Goal: Task Accomplishment & Management: Complete application form

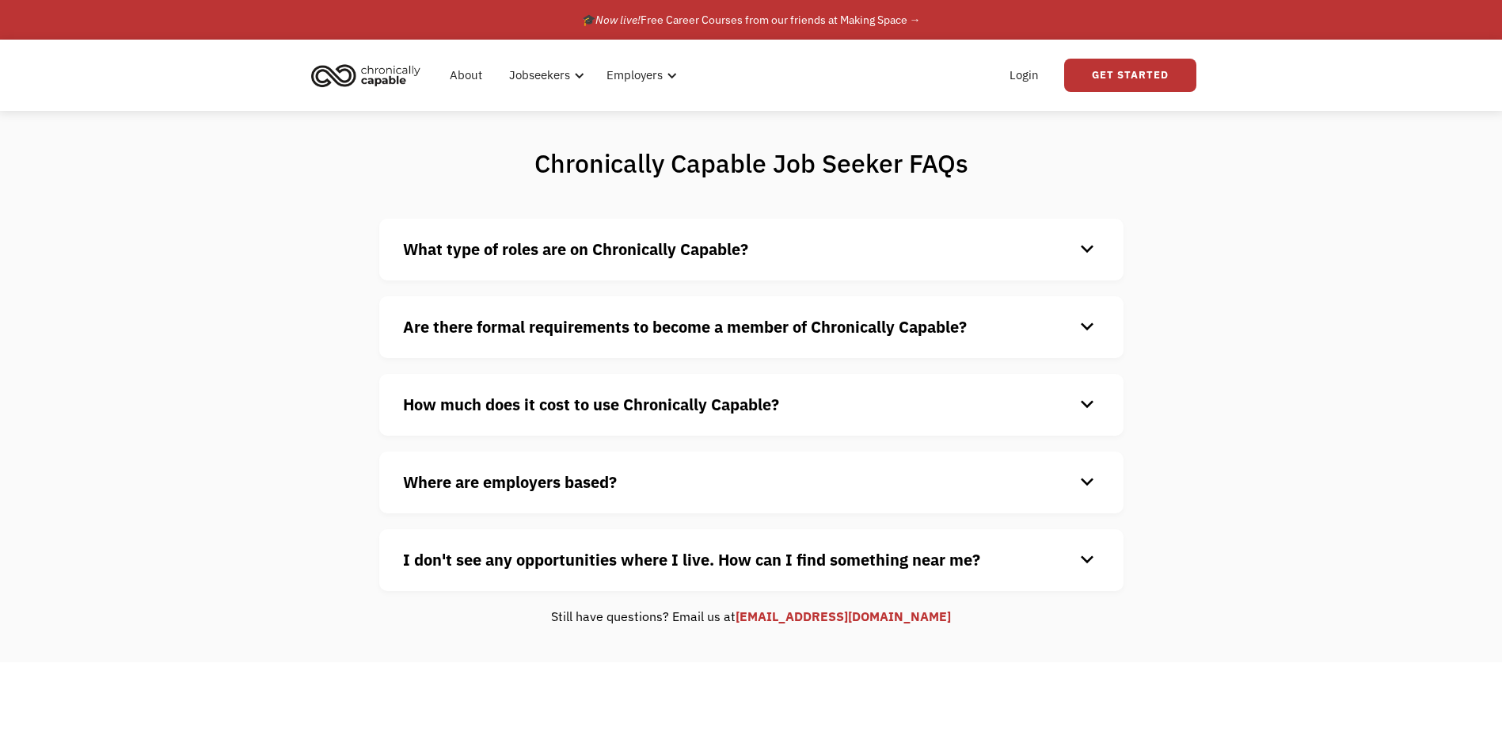
drag, startPoint x: 1071, startPoint y: 72, endPoint x: 1060, endPoint y: 77, distance: 11.3
click at [1071, 72] on link "Get Started" at bounding box center [1130, 75] width 132 height 33
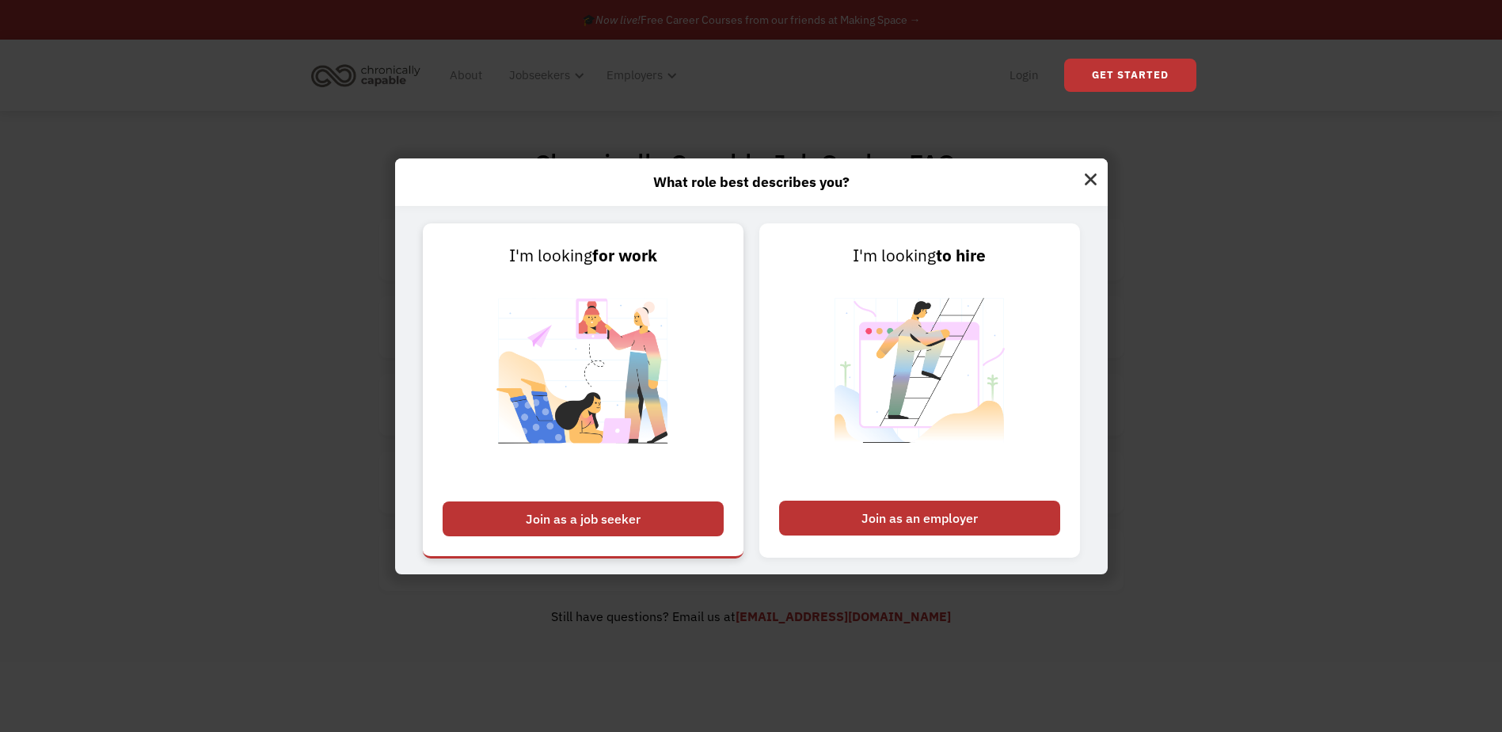
click at [554, 356] on img at bounding box center [583, 380] width 197 height 224
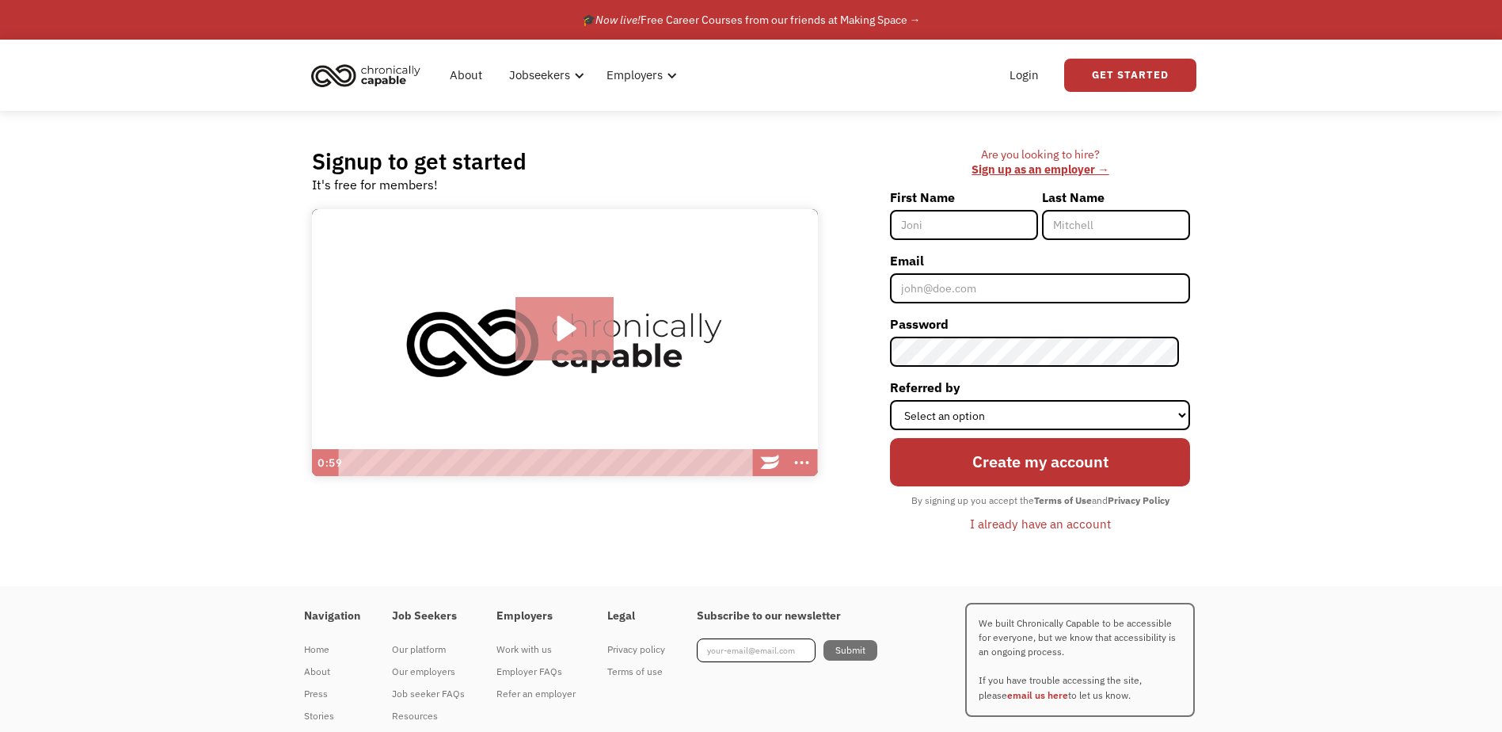
click at [593, 349] on icon "Play Video: Introducing Chronically Capable" at bounding box center [565, 328] width 99 height 63
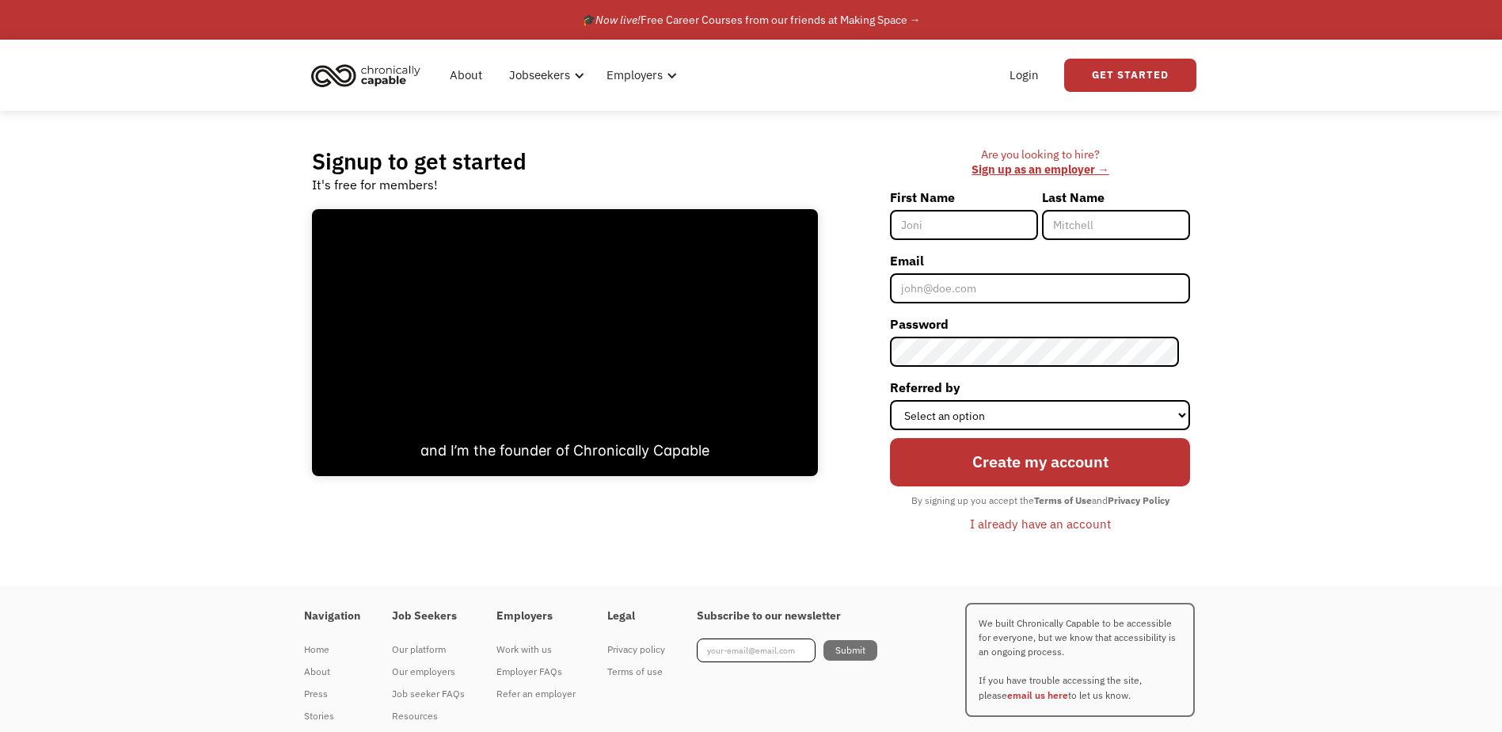
click at [37, 356] on div "Signup to get started It's free for members! Click for sound @keyframes VOLUME_…" at bounding box center [751, 348] width 1502 height 475
click at [173, 319] on div "Signup to get started It's free for members! Click for sound @keyframes VOLUME_…" at bounding box center [751, 348] width 1502 height 475
